Goal: Task Accomplishment & Management: Use online tool/utility

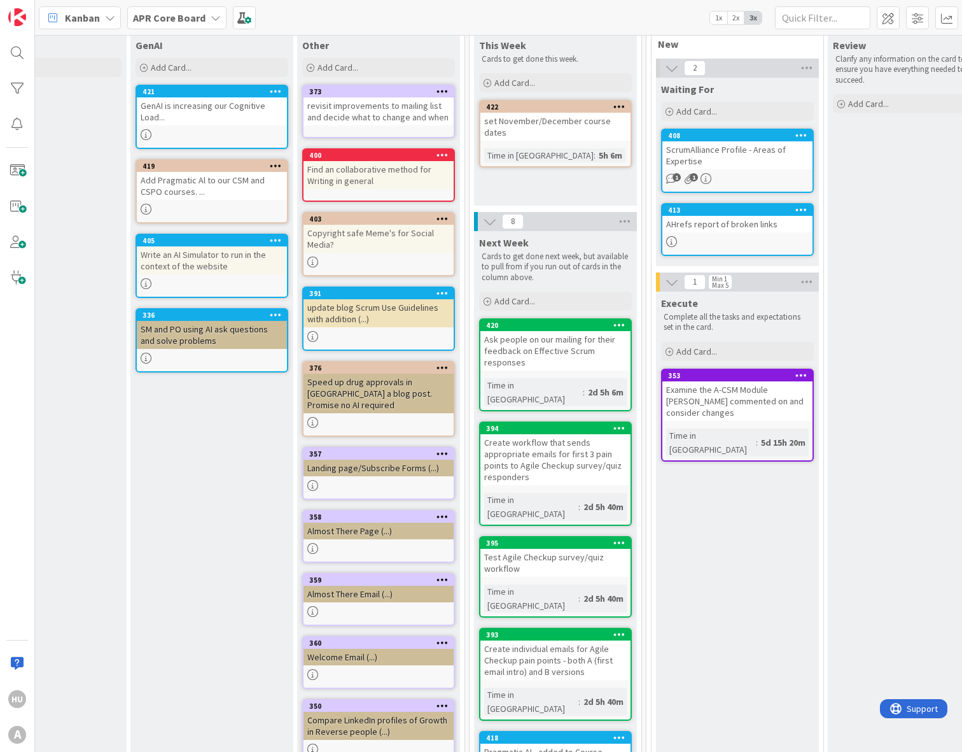
scroll to position [66, 748]
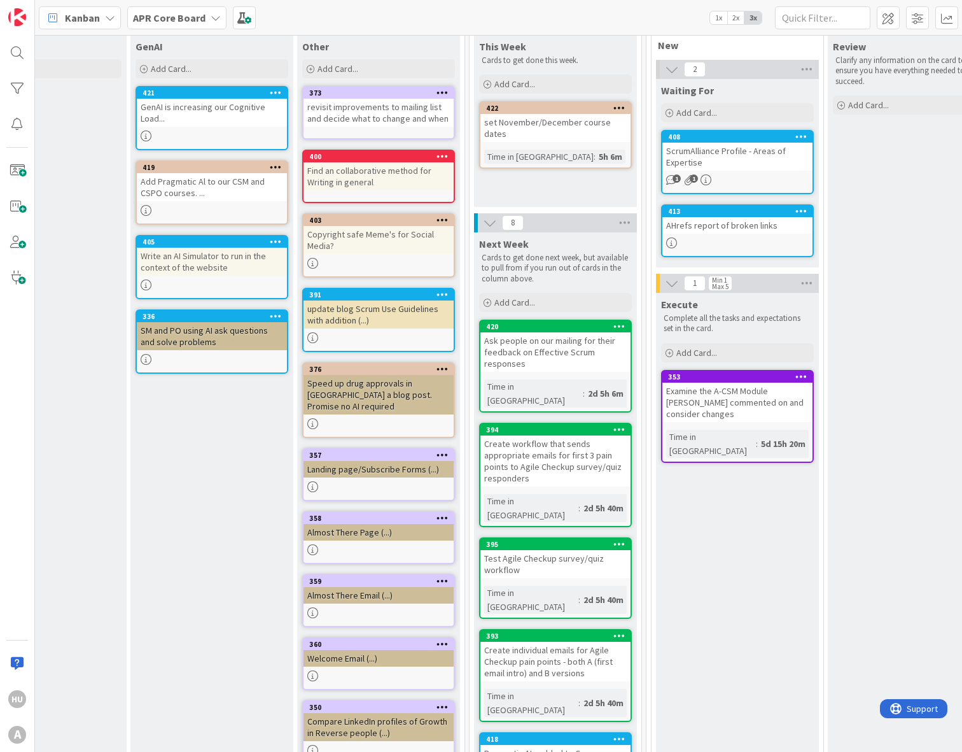
click at [730, 172] on div "408 ScrumAlliance Profile - Areas of Expertise 1 1" at bounding box center [737, 162] width 153 height 64
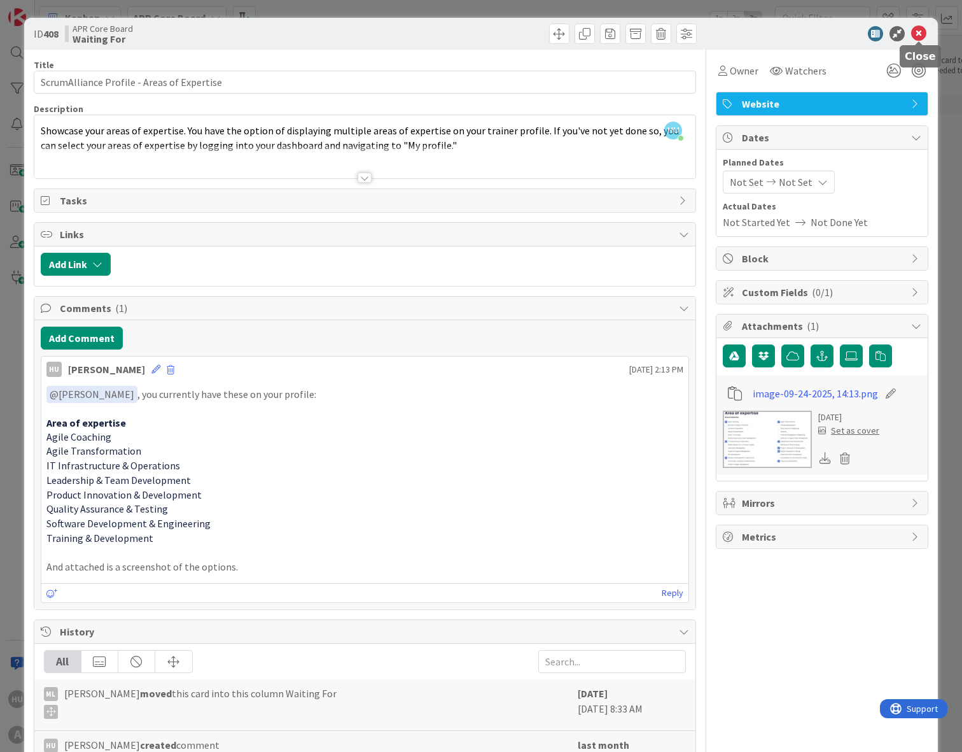
click at [918, 27] on icon at bounding box center [918, 33] width 15 height 15
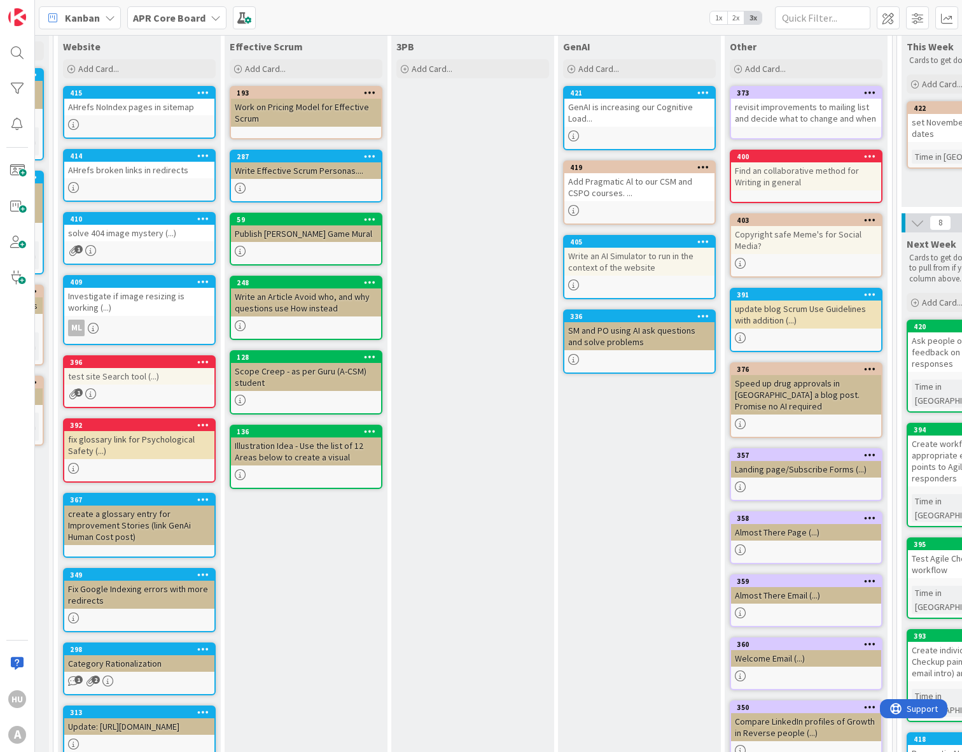
scroll to position [66, 294]
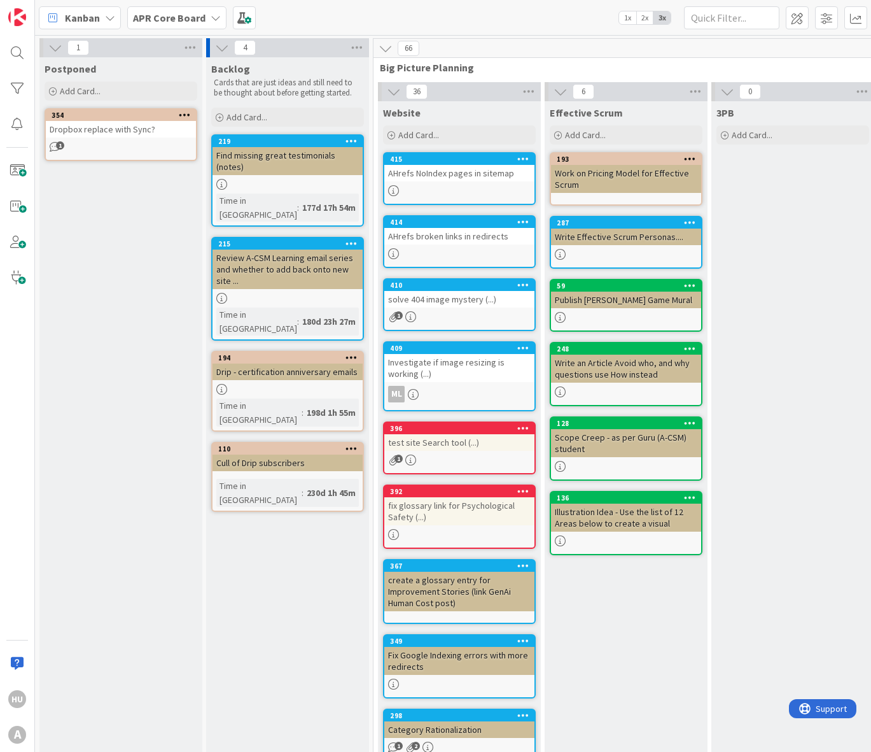
scroll to position [0, 729]
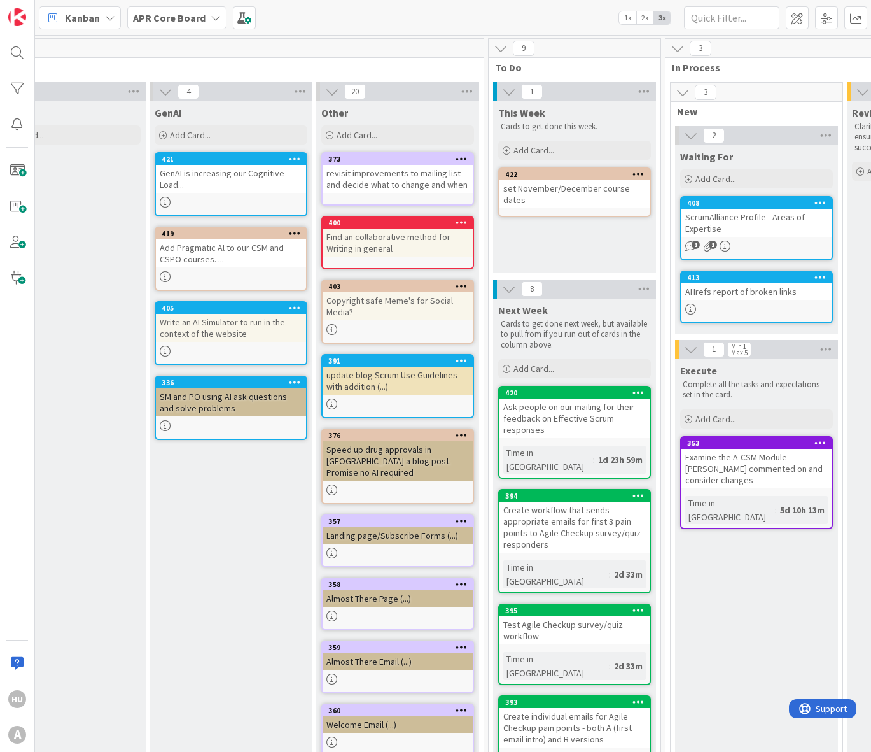
click at [542, 227] on div "This Week Cards to get done this week. Add Card... Template Not Set Title 0 / 1…" at bounding box center [574, 187] width 163 height 172
click at [540, 153] on span "Add Card..." at bounding box center [534, 149] width 41 height 11
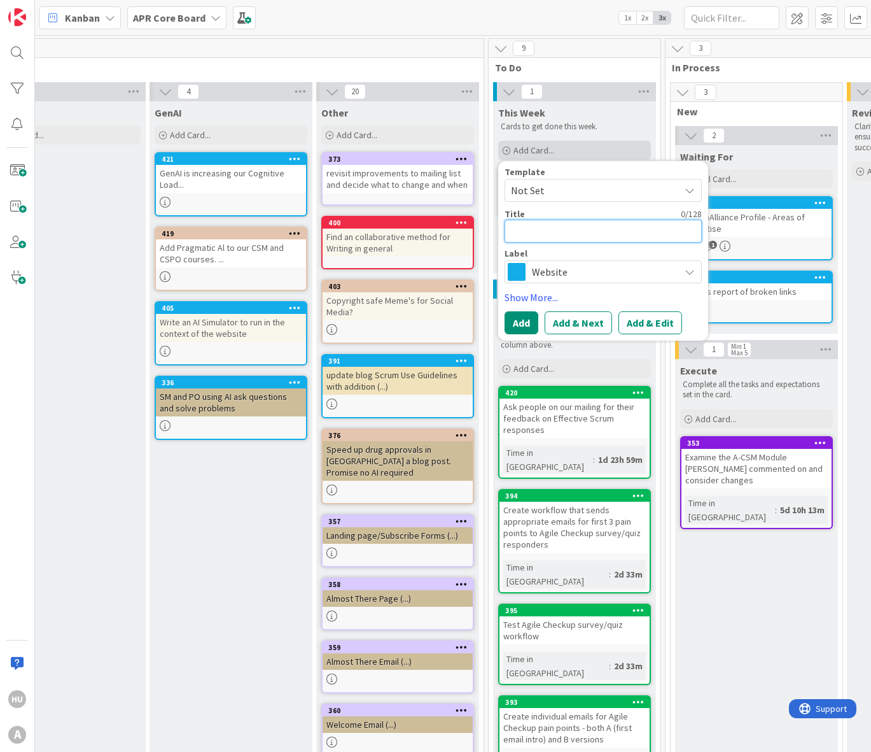
type textarea "s"
type textarea "x"
type textarea "se"
type textarea "x"
type textarea "set"
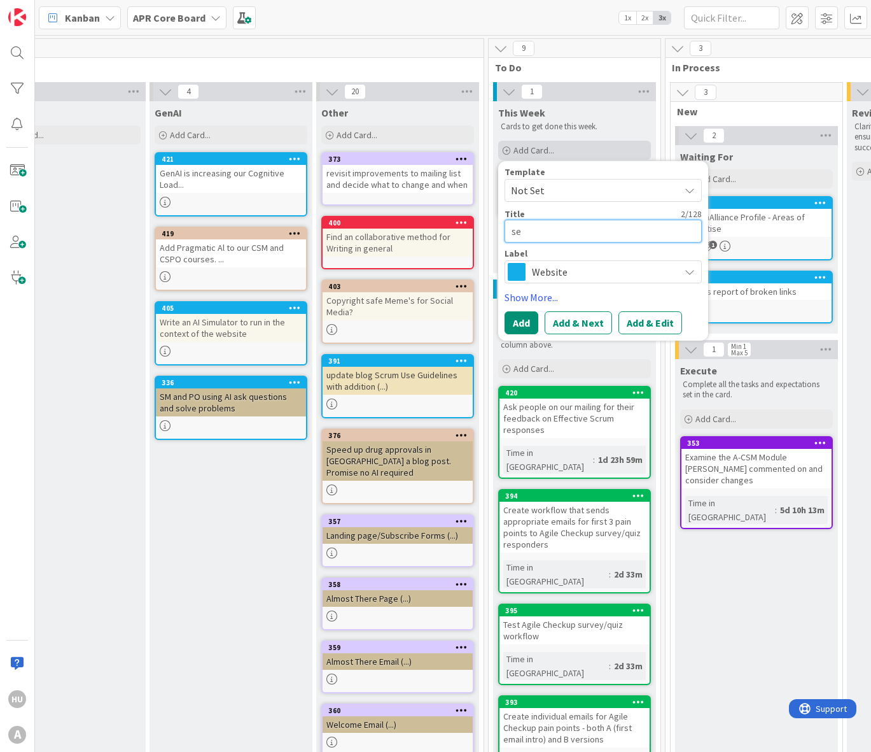
type textarea "x"
type textarea "set"
type textarea "x"
type textarea "set O"
type textarea "x"
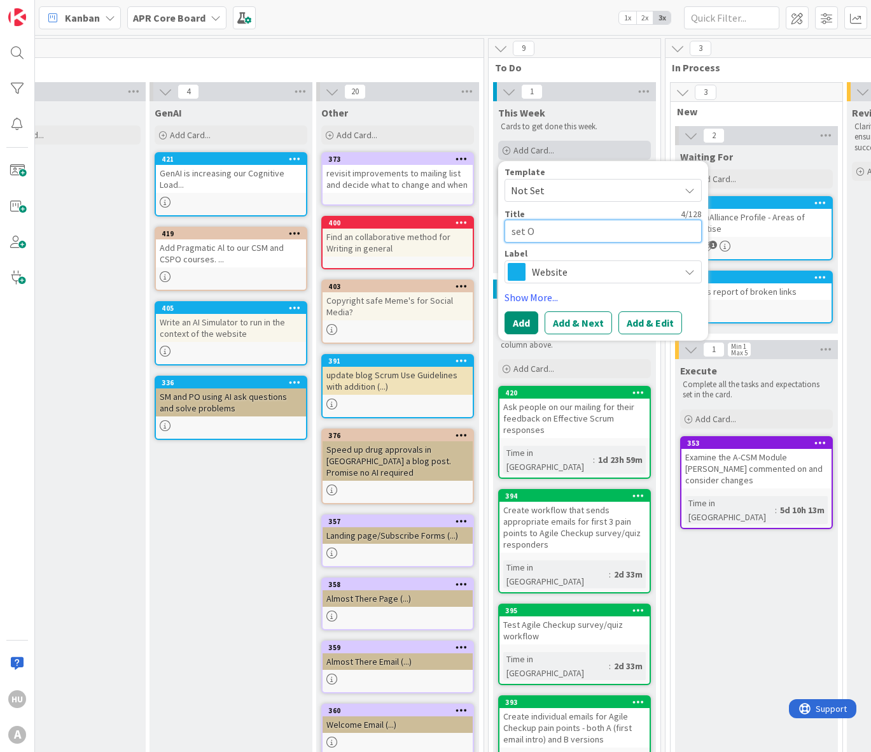
type textarea "set Oc"
type textarea "x"
type textarea "set Oct"
type textarea "x"
type textarea "set Octo"
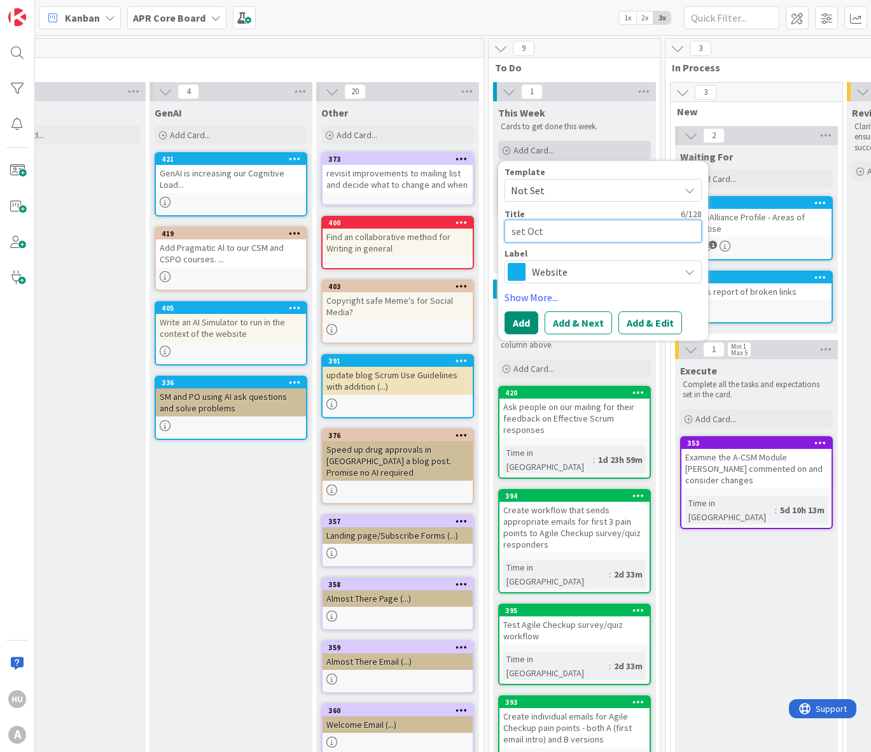
type textarea "x"
type textarea "set Octob"
type textarea "x"
type textarea "set Octobe"
type textarea "x"
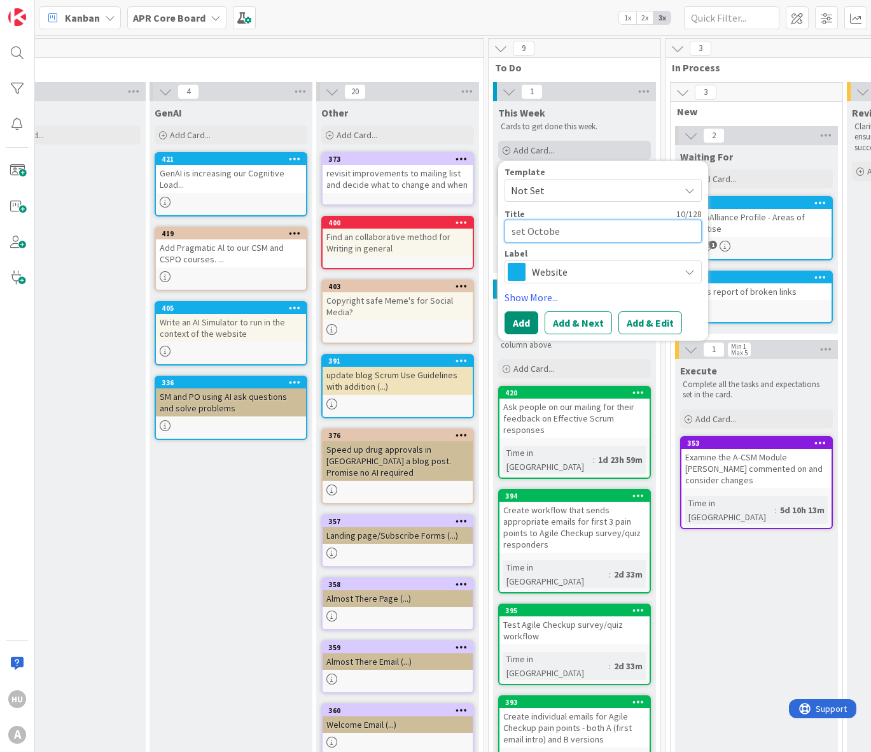
type textarea "set October"
type textarea "x"
type textarea "set October"
type textarea "x"
type textarea "set October L"
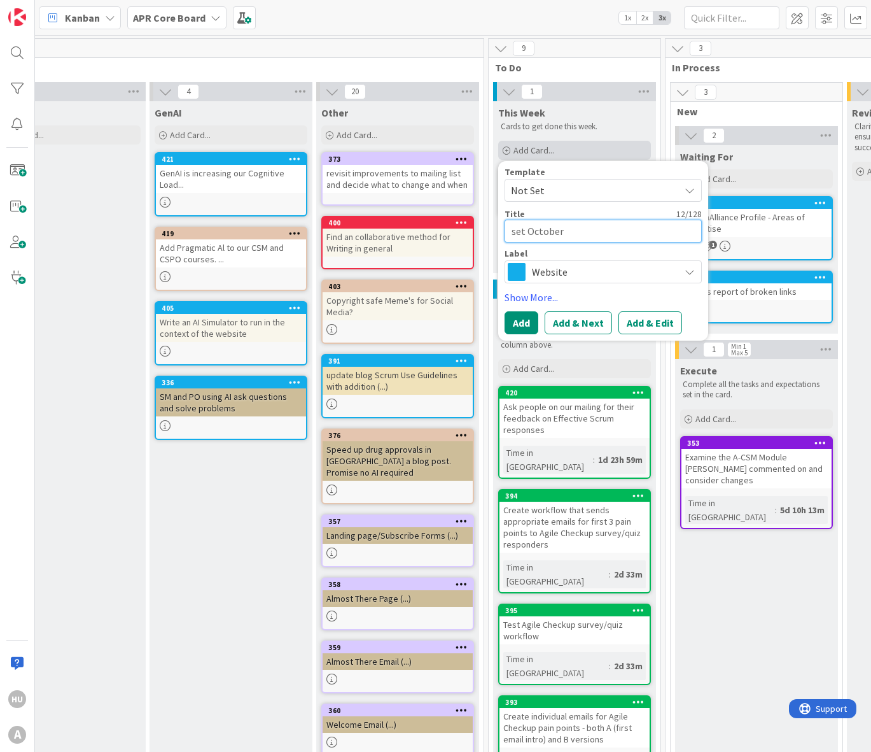
type textarea "x"
type textarea "set October Le"
type textarea "x"
type textarea "set October Lea"
type textarea "x"
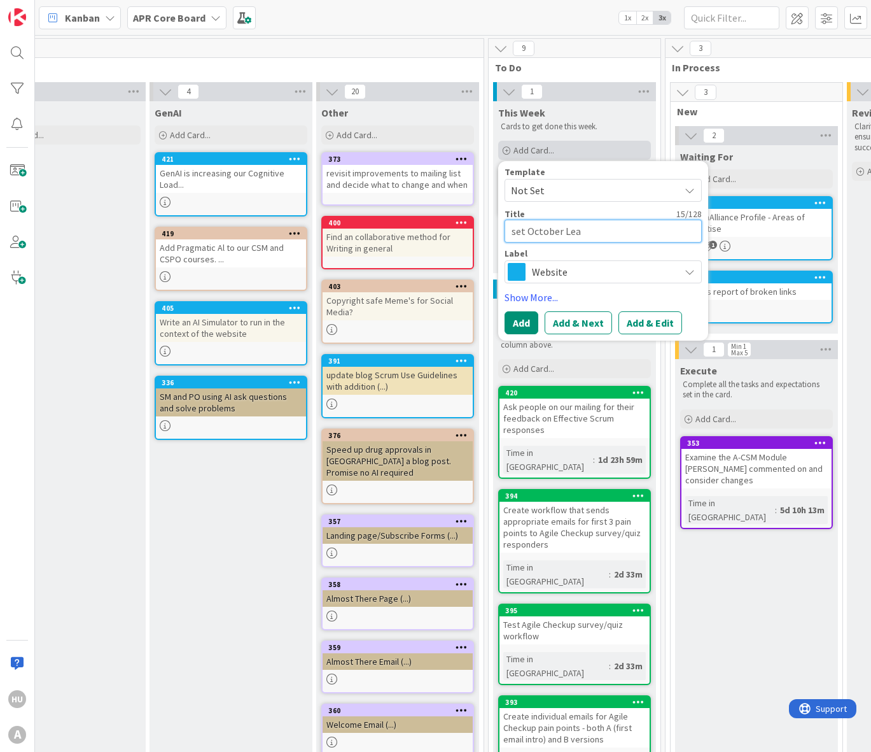
type textarea "set October Lean"
type textarea "x"
type textarea "set October Lean"
type textarea "x"
type textarea "set October Lean C"
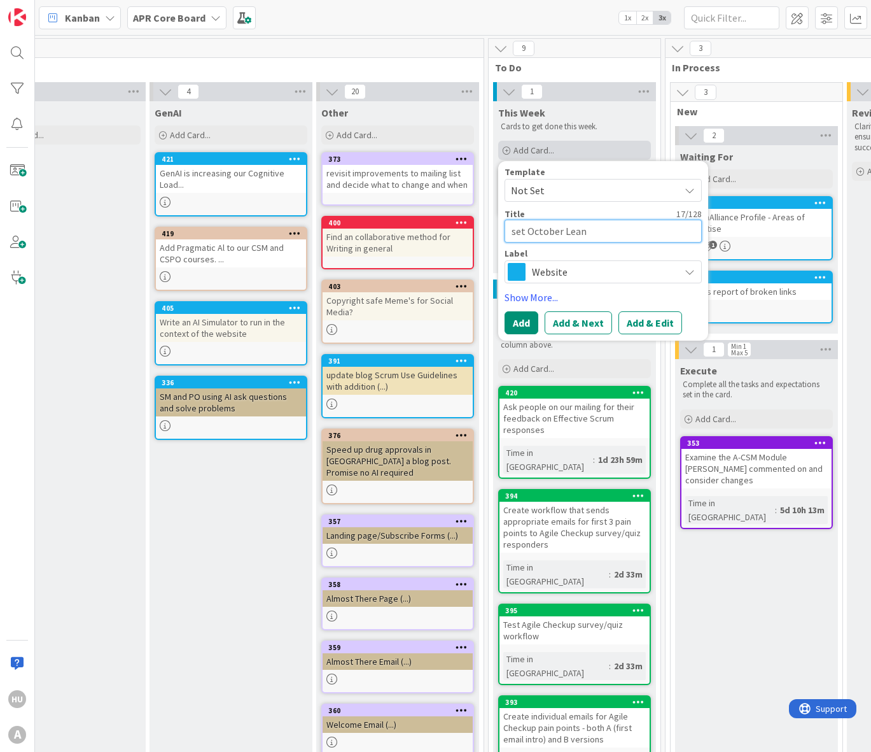
type textarea "x"
type textarea "set October Lean Co"
type textarea "x"
type textarea "set October Lean Cof"
type textarea "x"
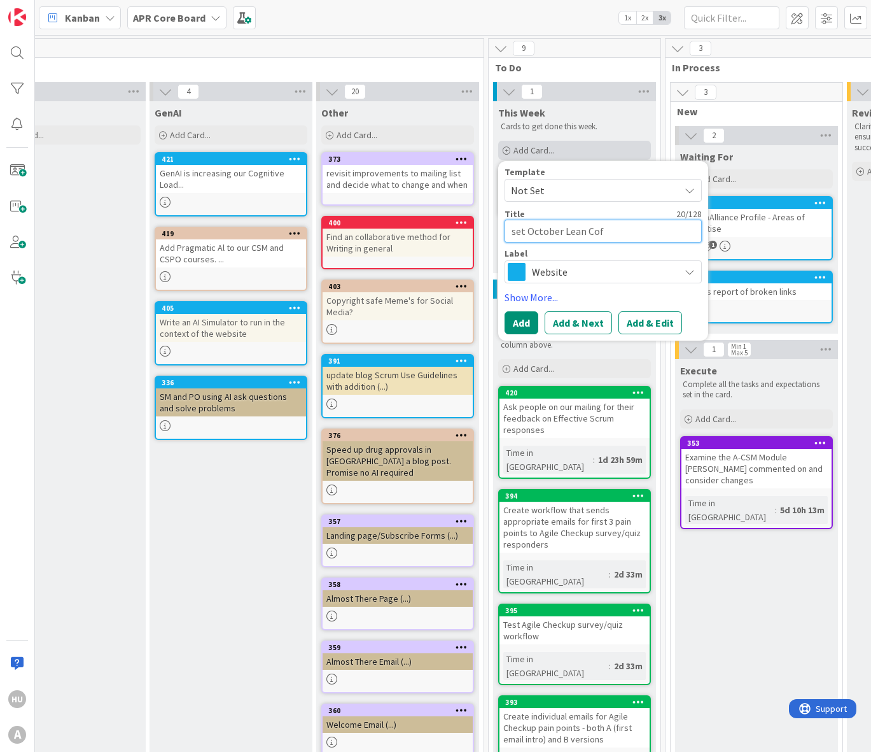
type textarea "set October Lean Coff"
type textarea "x"
type textarea "set October Lean Coffe"
type textarea "x"
type textarea "set October Lean Coffee"
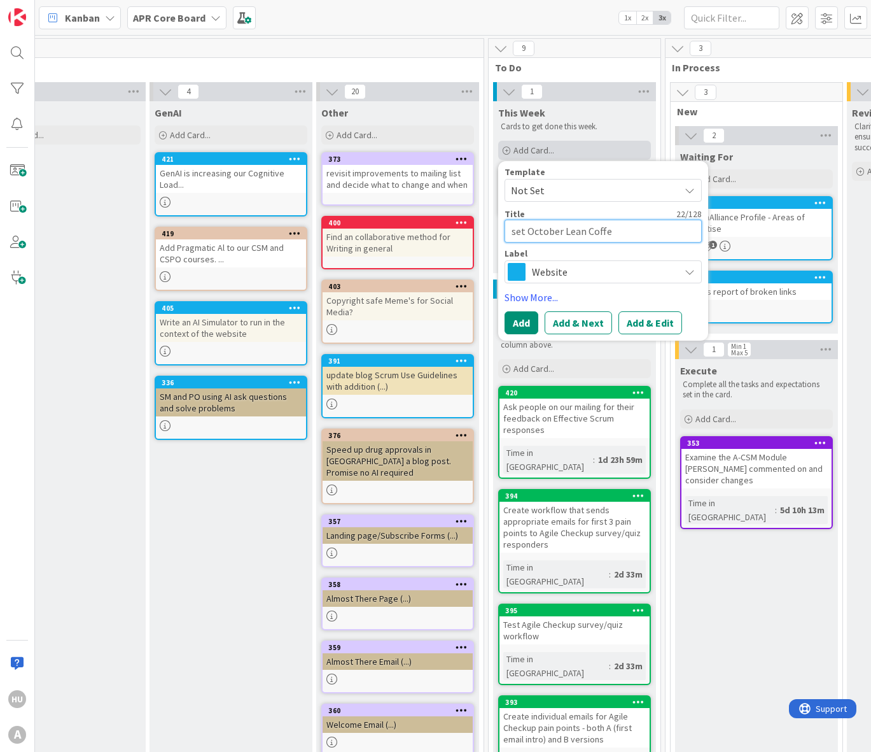
type textarea "x"
click at [561, 230] on textarea "set October Lean Coffee" at bounding box center [603, 231] width 197 height 23
type textarea "set October/ Lean Coffee"
type textarea "x"
type textarea "set October/N Lean Coffee"
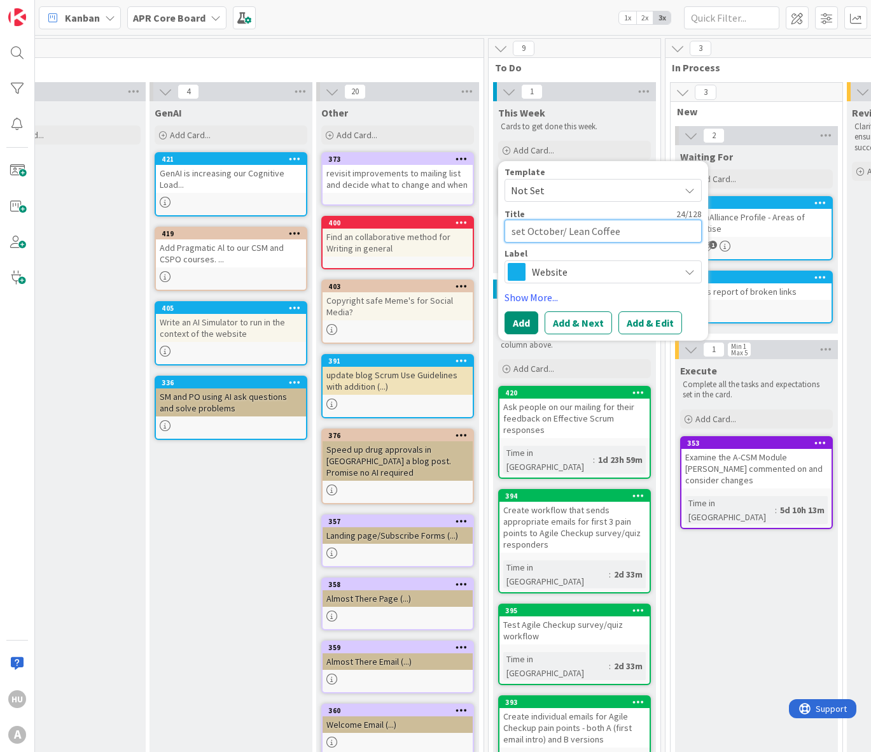
type textarea "x"
type textarea "set October/No Lean Coffee"
type textarea "x"
type textarea "set October/Nov Lean Coffee"
type textarea "x"
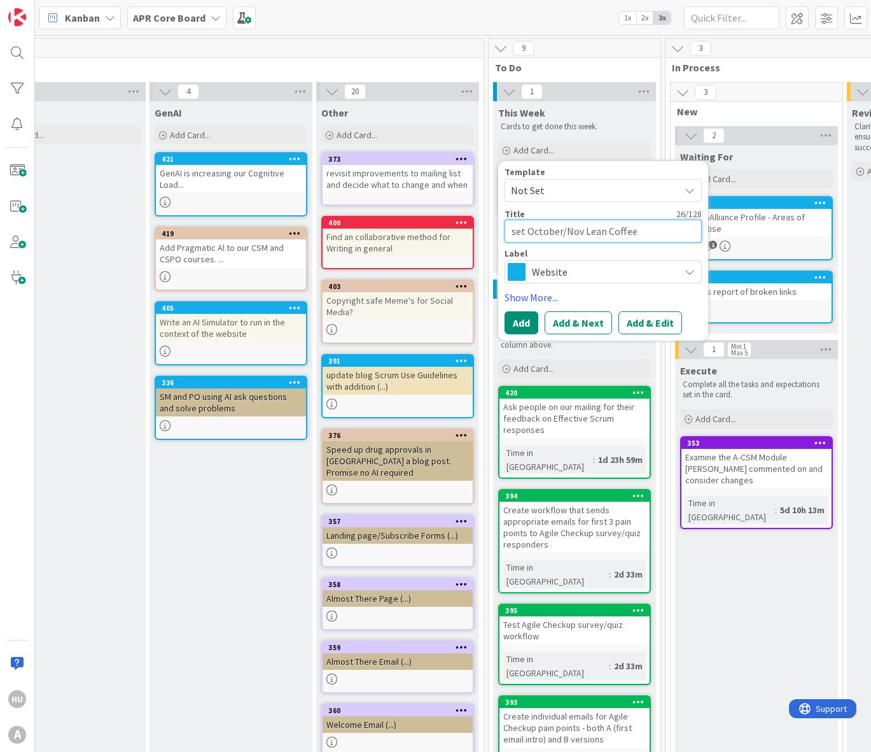
type textarea "set October/Nove Lean Coffee"
type textarea "x"
type textarea "set October/Novem Lean Coffee"
type textarea "x"
type textarea "set October/Novemb Lean Coffee"
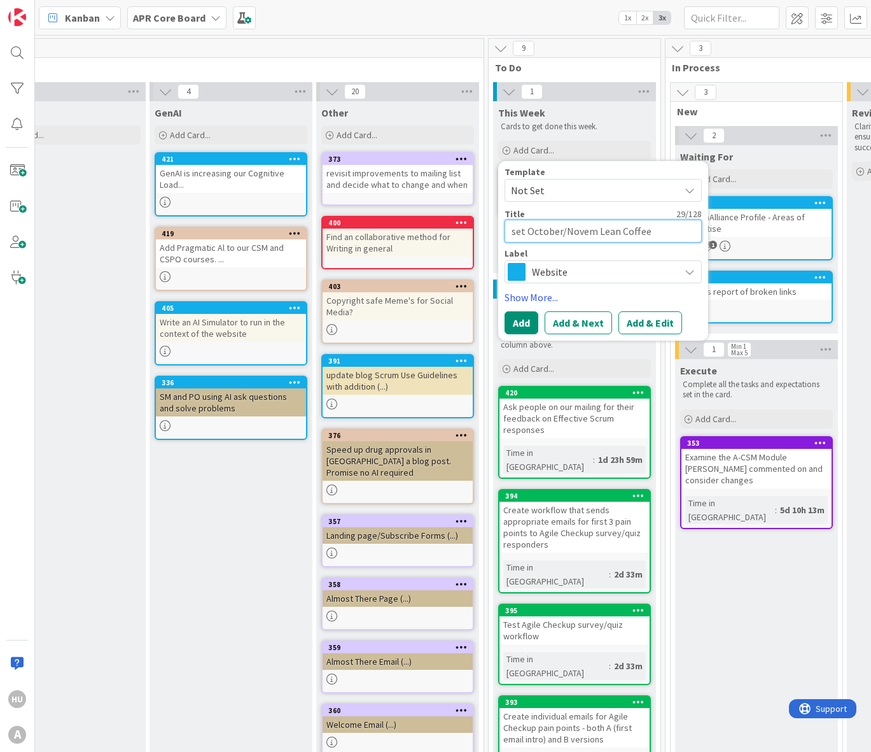
type textarea "x"
type textarea "set October/Novembe Lean Coffee"
type textarea "x"
type textarea "set October/November Lean Coffee"
type textarea "x"
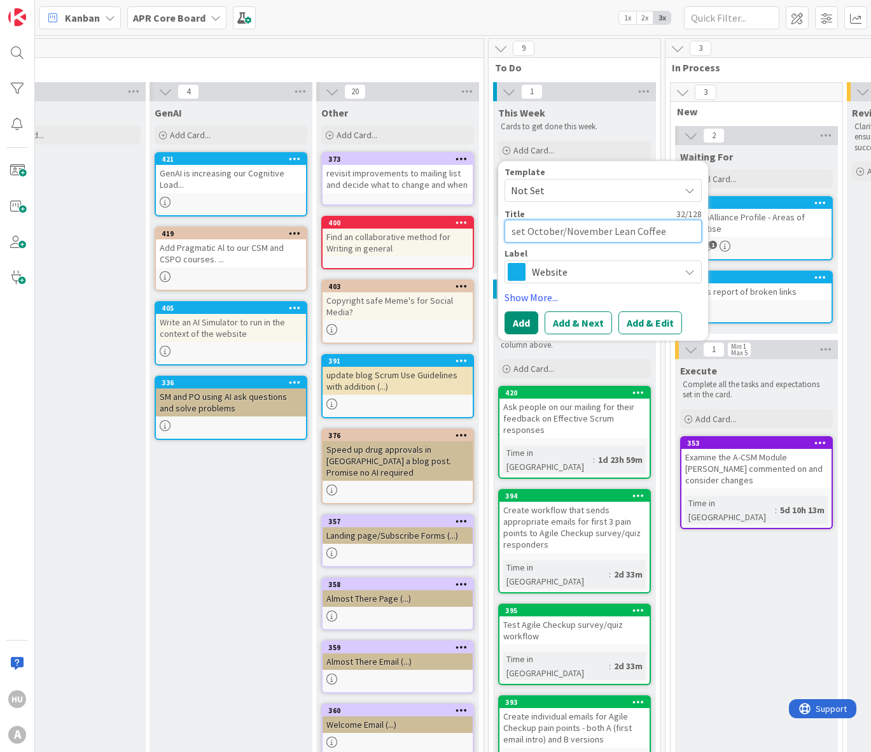
click at [656, 239] on textarea "set October/November Lean Coffee" at bounding box center [603, 231] width 197 height 23
type textarea "set October/November Lean Coffee"
type textarea "x"
type textarea "set October/November Lean Coffee d"
type textarea "x"
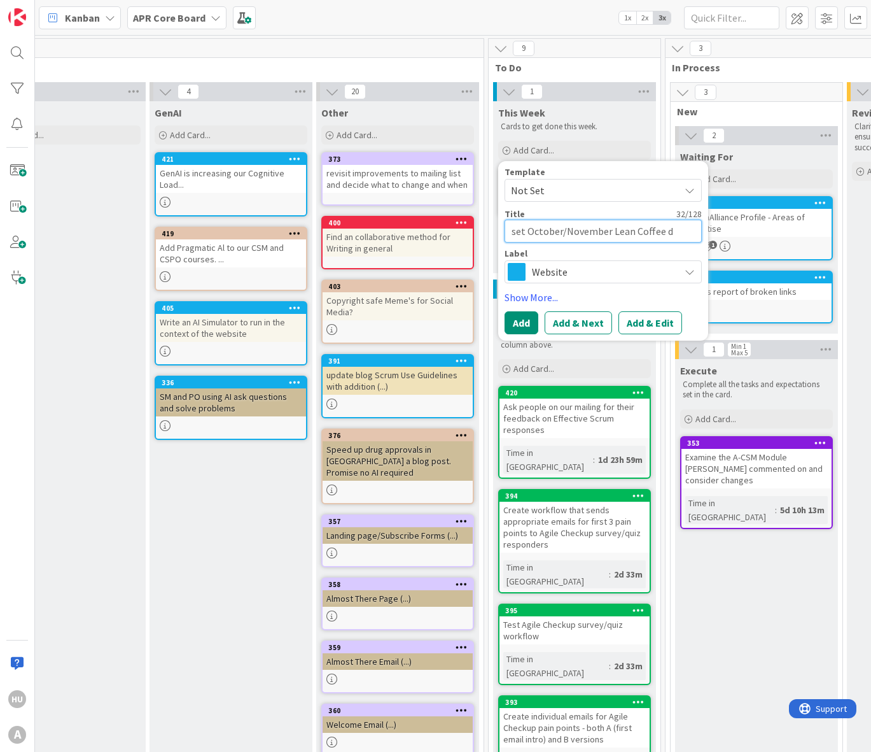
type textarea "set October/November Lean Coffee da"
type textarea "x"
type textarea "set October/November Lean Coffee dat"
type textarea "x"
type textarea "set October/November Lean Coffee date"
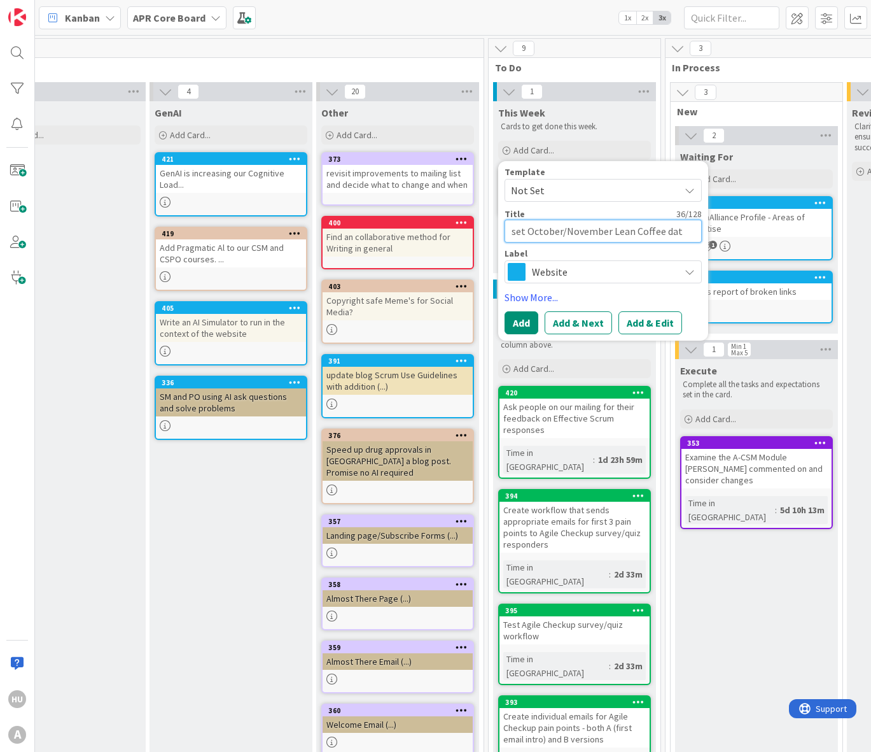
type textarea "x"
type textarea "set October/November Lean Coffee dates"
type textarea "x"
type textarea "set October/November Lean Coffee dates"
click at [552, 272] on span "Website" at bounding box center [602, 272] width 141 height 18
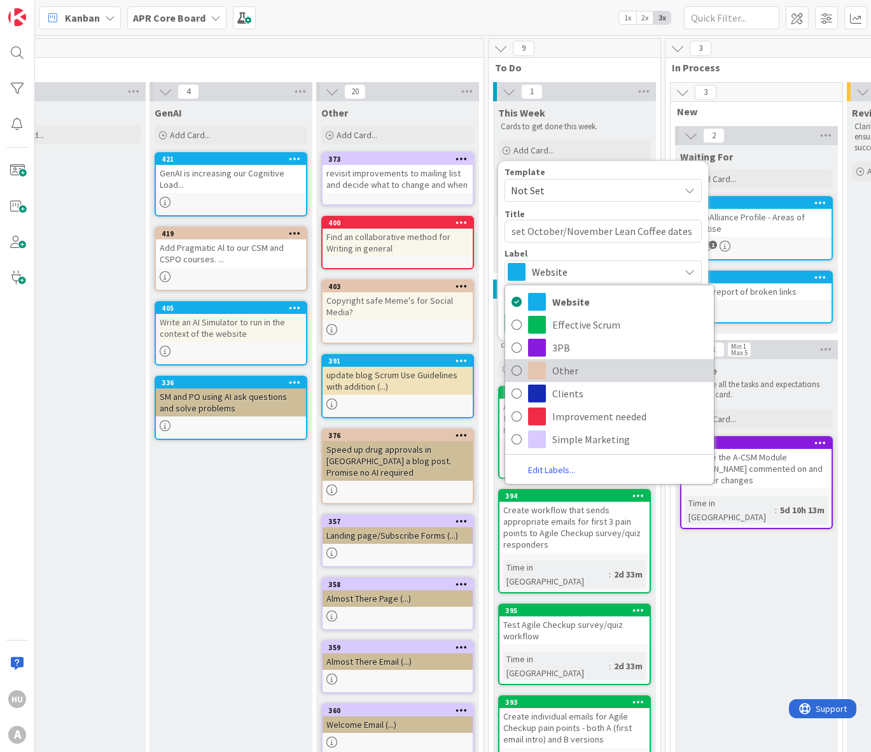
click at [566, 367] on span "Other" at bounding box center [629, 370] width 155 height 19
type textarea "x"
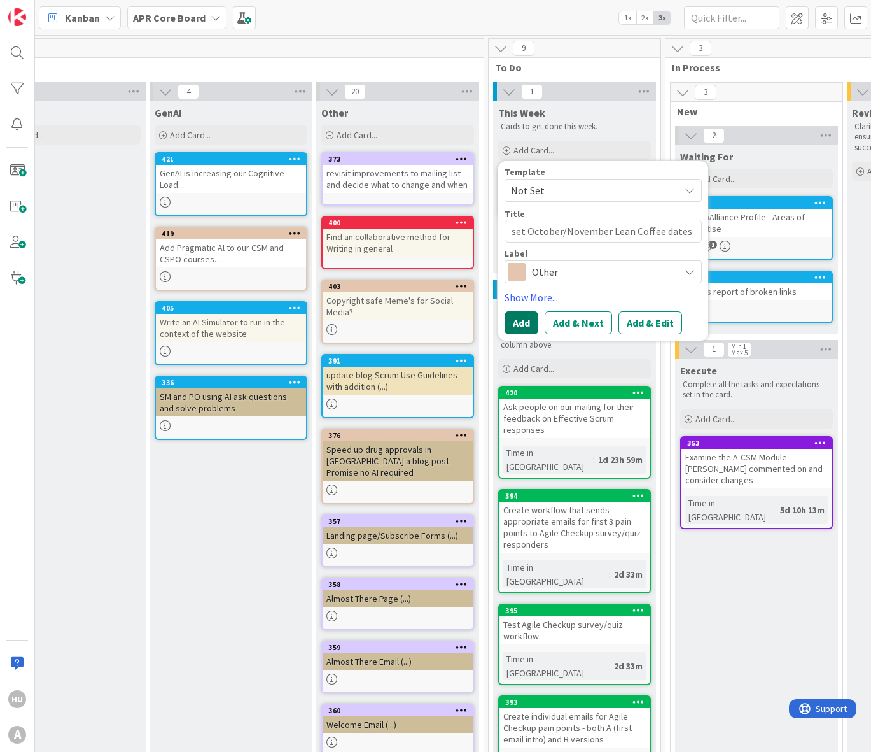
click at [521, 323] on button "Add" at bounding box center [522, 322] width 34 height 23
